Goal: Transaction & Acquisition: Purchase product/service

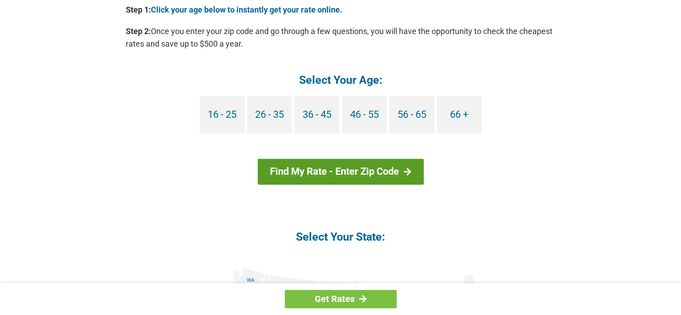
scroll to position [851, 0]
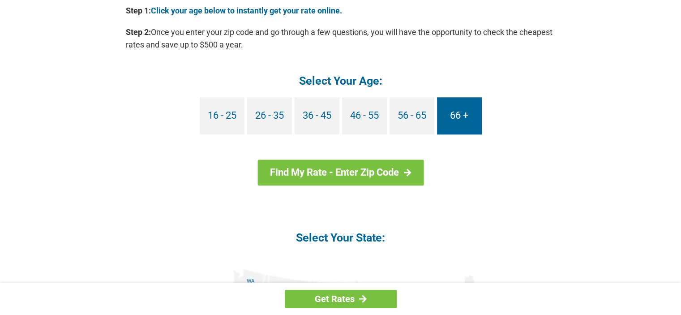
click at [465, 120] on link "66 +" at bounding box center [459, 115] width 45 height 37
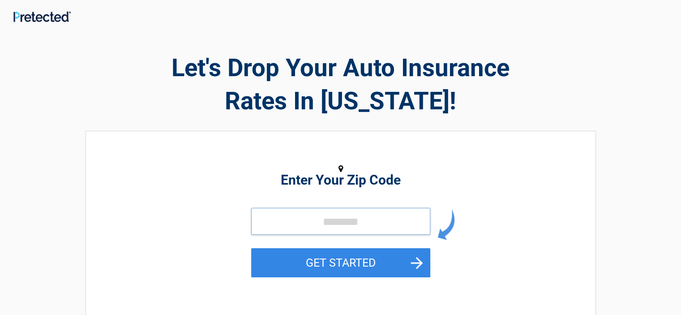
click at [284, 222] on input "tel" at bounding box center [340, 221] width 179 height 27
type input "*****"
click at [336, 259] on button "GET STARTED" at bounding box center [340, 262] width 179 height 29
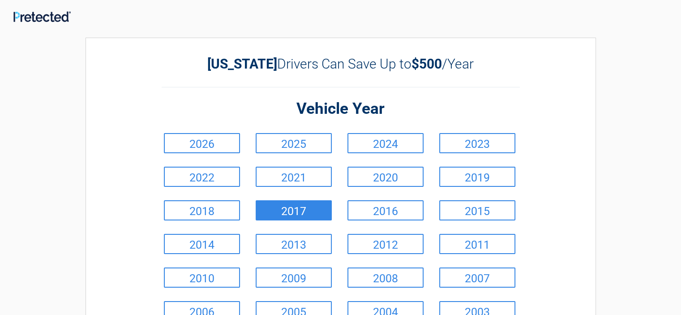
click at [298, 211] on link "2017" at bounding box center [294, 210] width 76 height 20
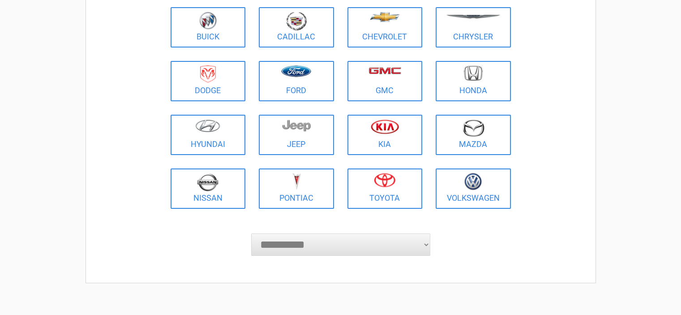
scroll to position [134, 0]
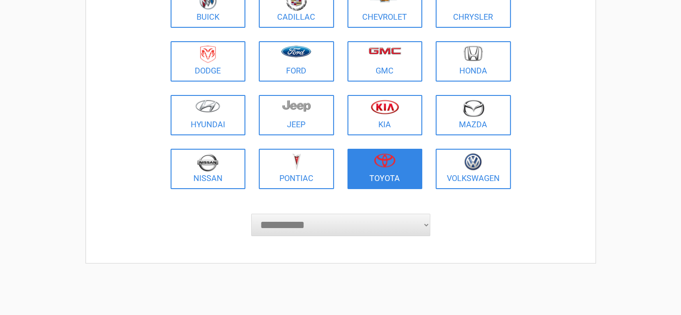
click at [379, 171] on figure at bounding box center [385, 163] width 64 height 20
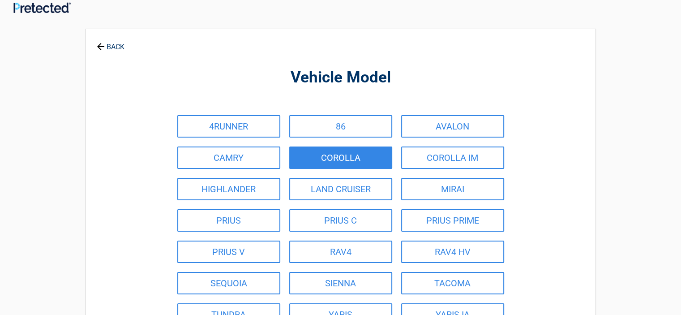
scroll to position [0, 0]
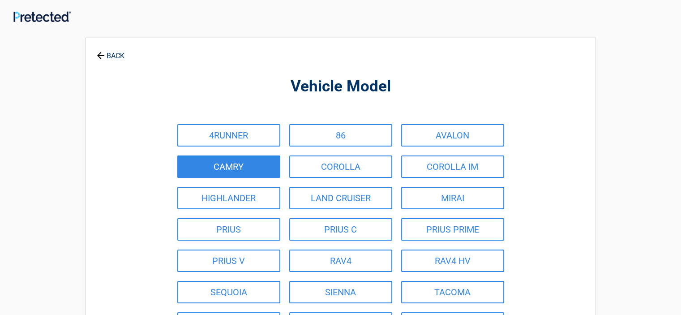
click at [246, 165] on link "CAMRY" at bounding box center [228, 166] width 103 height 22
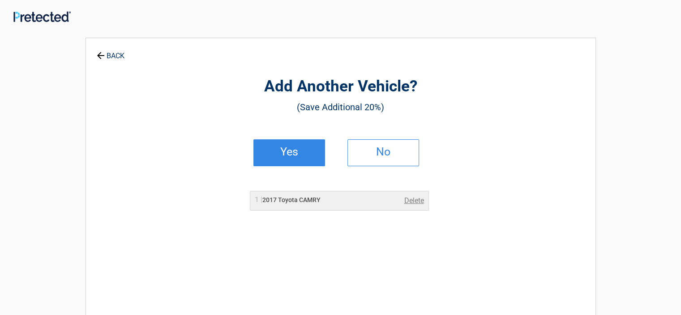
click at [295, 153] on h2 "Yes" at bounding box center [289, 152] width 53 height 6
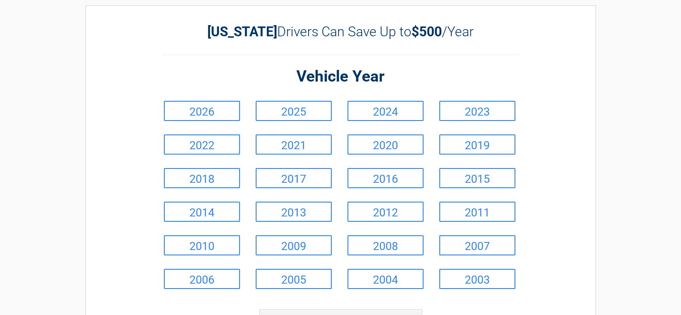
scroll to position [90, 0]
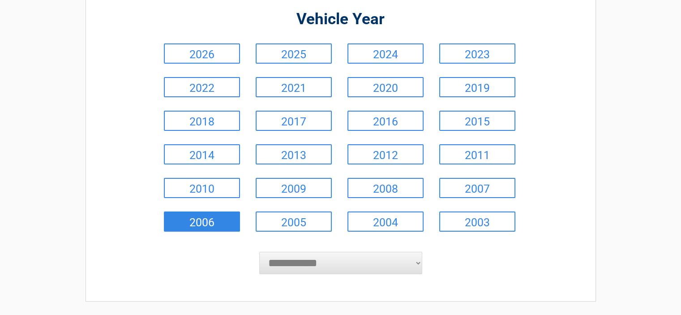
click at [214, 221] on link "2006" at bounding box center [202, 221] width 76 height 20
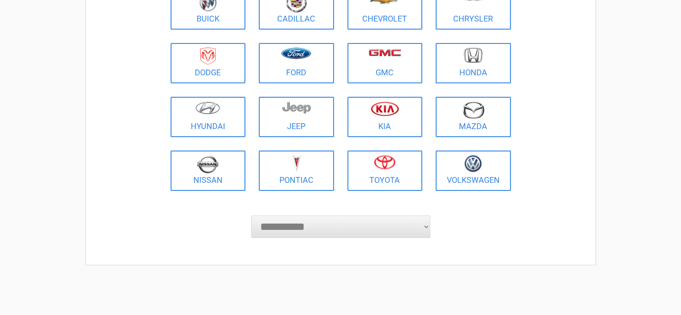
scroll to position [134, 0]
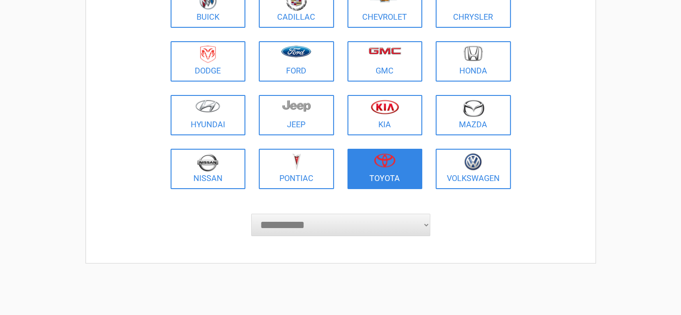
click at [402, 178] on link "Toyota" at bounding box center [384, 169] width 75 height 40
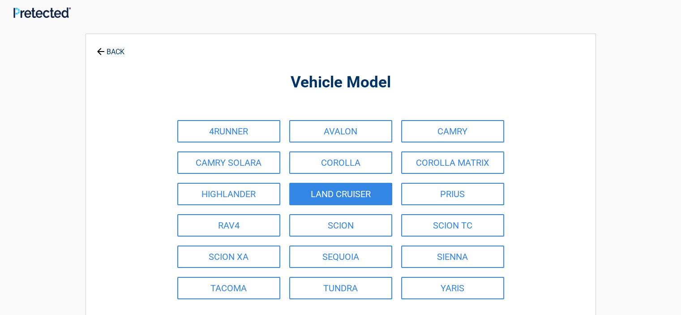
scroll to position [0, 0]
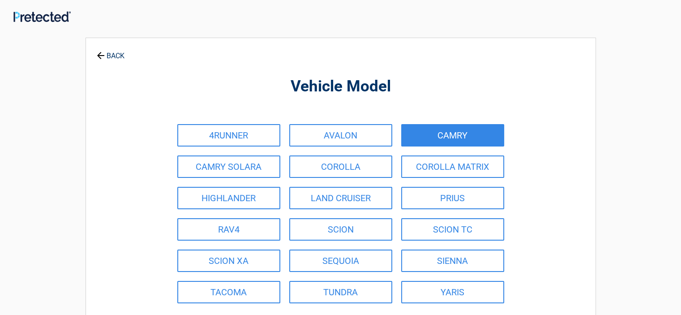
click at [424, 132] on link "CAMRY" at bounding box center [452, 135] width 103 height 22
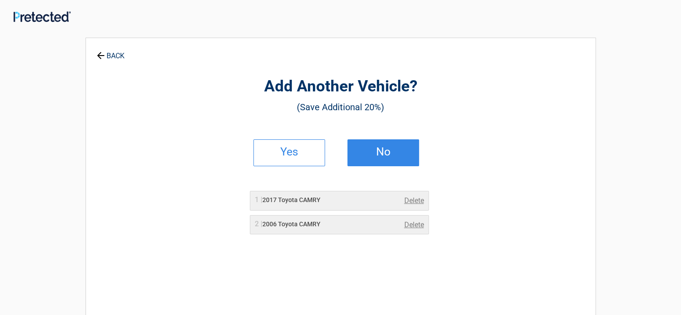
click at [380, 155] on h2 "No" at bounding box center [383, 152] width 53 height 6
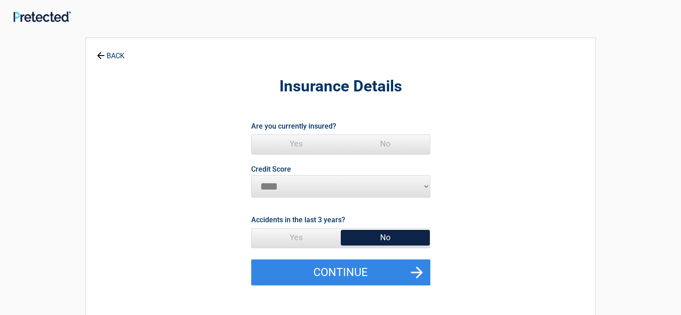
click at [295, 138] on span "Yes" at bounding box center [296, 144] width 89 height 18
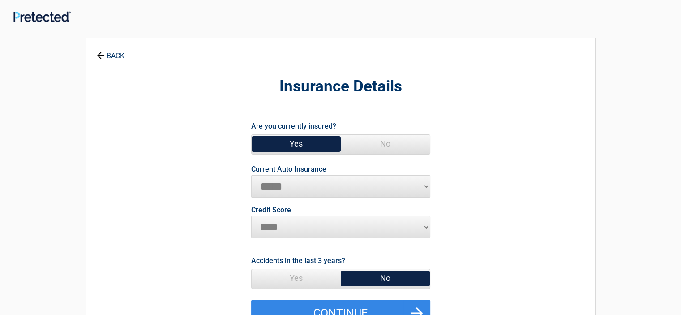
click at [428, 187] on select "**********" at bounding box center [340, 186] width 179 height 22
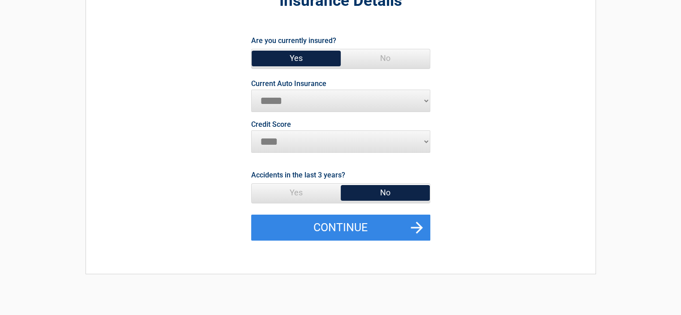
scroll to position [179, 0]
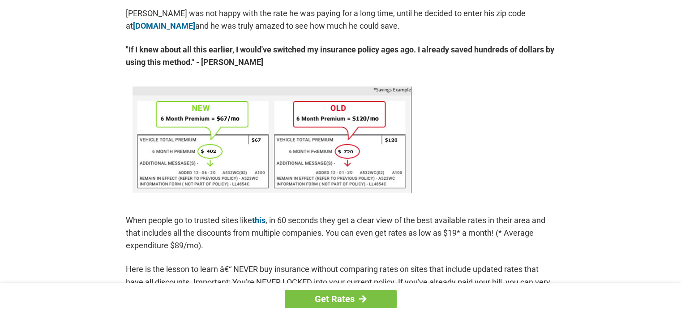
scroll to position [403, 0]
